Goal: Information Seeking & Learning: Understand process/instructions

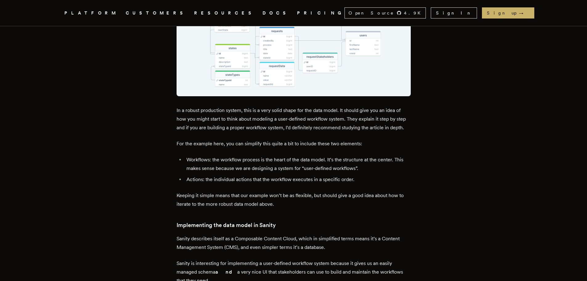
scroll to position [910, 0]
click at [263, 14] on link "DOCS" at bounding box center [276, 13] width 27 height 8
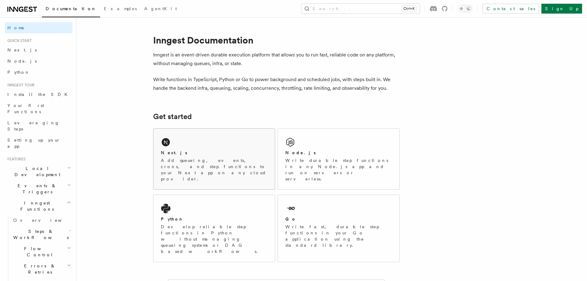
click at [184, 149] on div "Next.js Add queueing, events, crons, and step functions to your Next app on any…" at bounding box center [214, 159] width 121 height 61
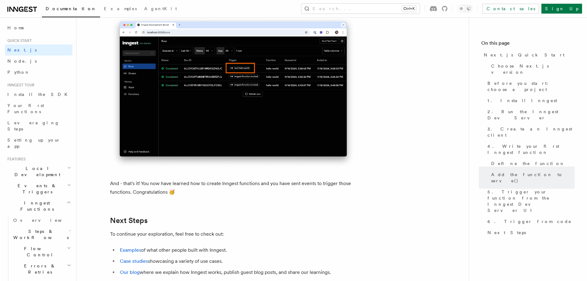
scroll to position [3872, 0]
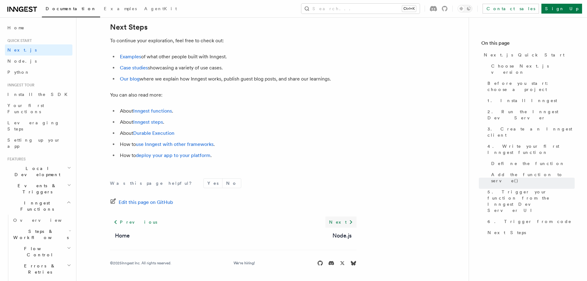
click at [345, 221] on link "Next" at bounding box center [341, 221] width 31 height 11
